Goal: Navigation & Orientation: Find specific page/section

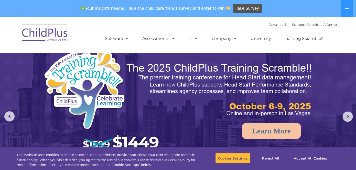
select select "MEDIUM"
click at [344, 9] on button at bounding box center [347, 8] width 12 height 17
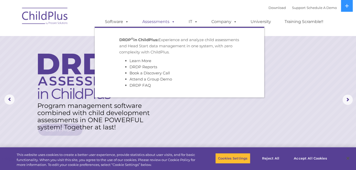
click at [161, 20] on link "Assessments" at bounding box center [158, 22] width 43 height 10
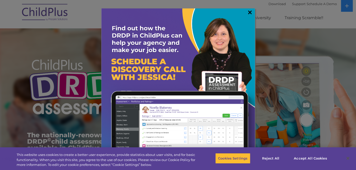
click at [252, 15] on link "×" at bounding box center [250, 12] width 6 height 5
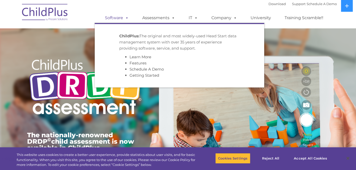
click at [127, 16] on span at bounding box center [126, 17] width 6 height 5
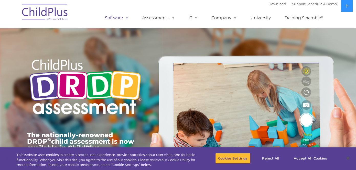
click at [129, 18] on span at bounding box center [126, 17] width 6 height 5
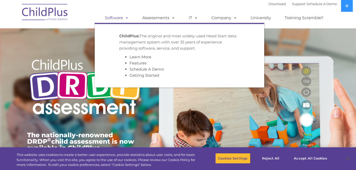
click at [129, 18] on span at bounding box center [126, 17] width 6 height 5
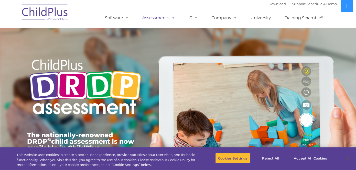
click at [169, 16] on link "Assessments" at bounding box center [158, 18] width 43 height 10
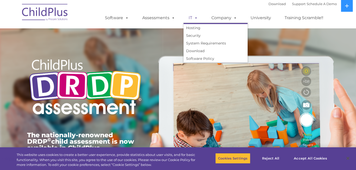
click at [201, 16] on link "IT" at bounding box center [193, 18] width 19 height 10
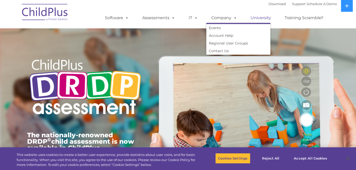
click at [253, 18] on link "University" at bounding box center [261, 18] width 31 height 10
